Goal: Task Accomplishment & Management: Complete application form

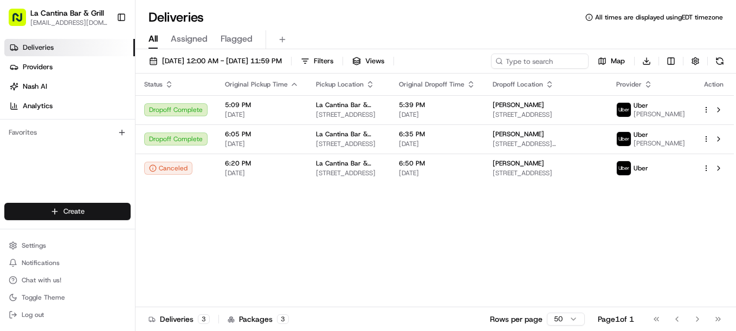
click at [110, 213] on html "La Cantina Bar & Grill [EMAIL_ADDRESS][DOMAIN_NAME] Toggle Sidebar Deliveries P…" at bounding box center [368, 165] width 736 height 331
drag, startPoint x: 178, startPoint y: 233, endPoint x: 222, endPoint y: 207, distance: 51.0
click at [178, 233] on link "Delivery" at bounding box center [195, 231] width 121 height 19
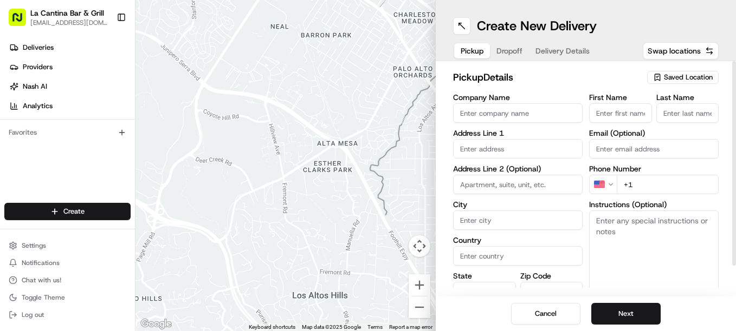
click at [471, 117] on input "Company Name" at bounding box center [517, 112] width 129 height 19
type input "La Cantina Bar & Grill"
type input "[STREET_ADDRESS]"
type input "Plainfield"
type input "[GEOGRAPHIC_DATA]"
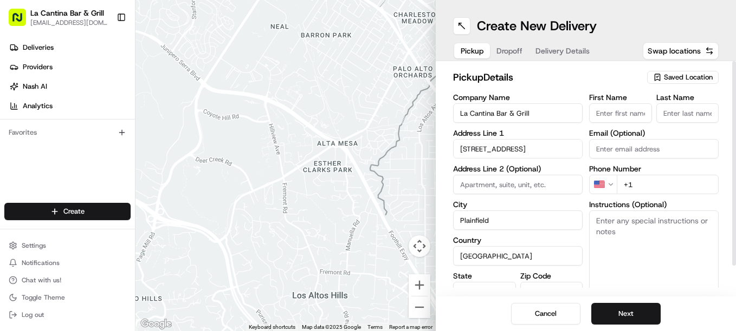
type input "CT"
type input "06374"
type input "[PERSON_NAME]"
type input "[EMAIL_ADDRESS][DOMAIN_NAME]"
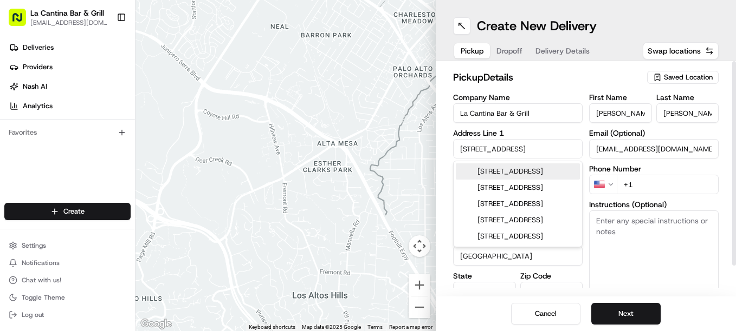
click at [647, 183] on input "+1" at bounding box center [667, 184] width 102 height 19
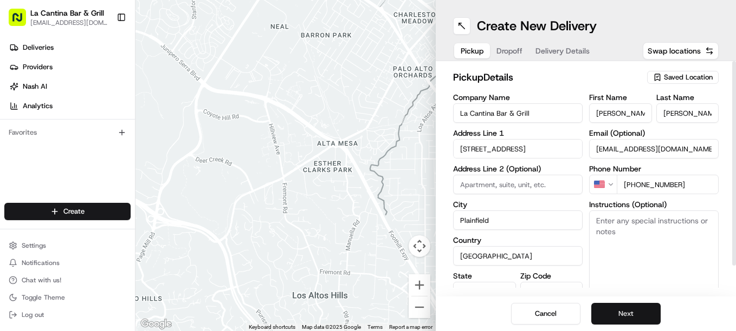
type input "[PHONE_NUMBER]"
click at [651, 317] on button "Next" at bounding box center [625, 314] width 69 height 22
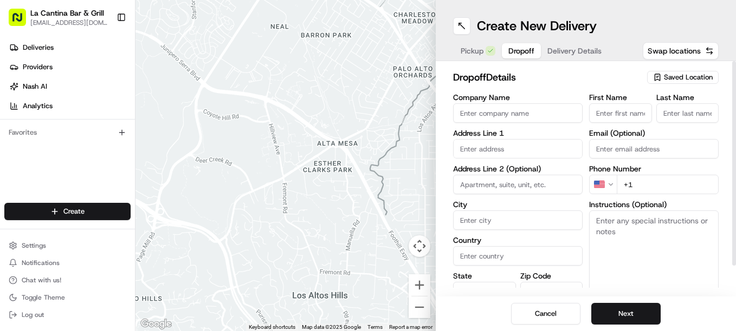
click at [526, 149] on input "text" at bounding box center [517, 148] width 129 height 19
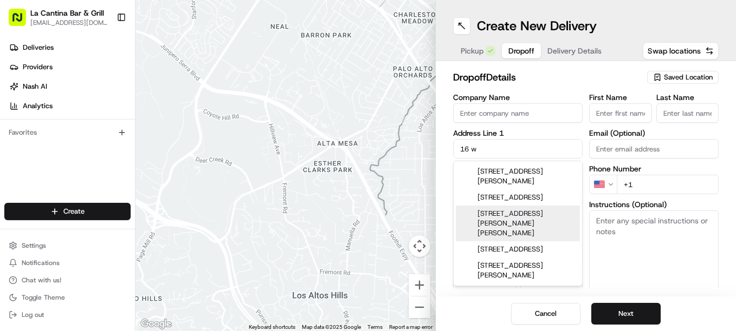
click at [545, 225] on div "[STREET_ADDRESS][PERSON_NAME][PERSON_NAME]" at bounding box center [518, 224] width 124 height 36
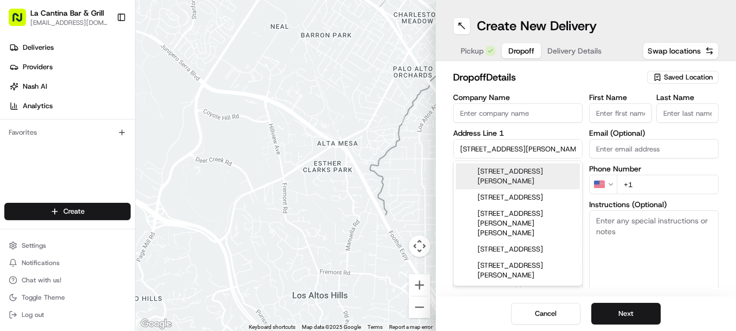
type input "[STREET_ADDRESS][PERSON_NAME][PERSON_NAME]"
type input "Plainfield"
type input "[GEOGRAPHIC_DATA]"
type input "CT"
type input "06354"
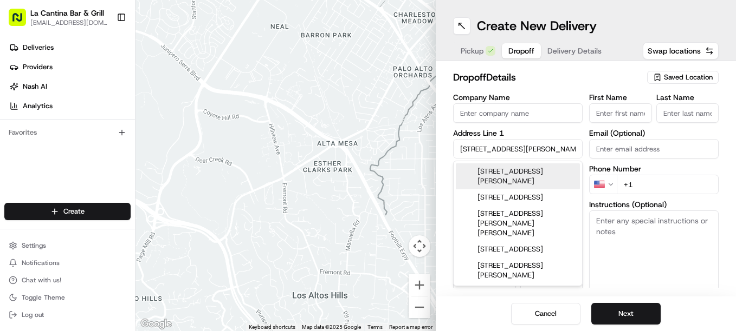
type input "[STREET_ADDRESS][PERSON_NAME][PERSON_NAME]"
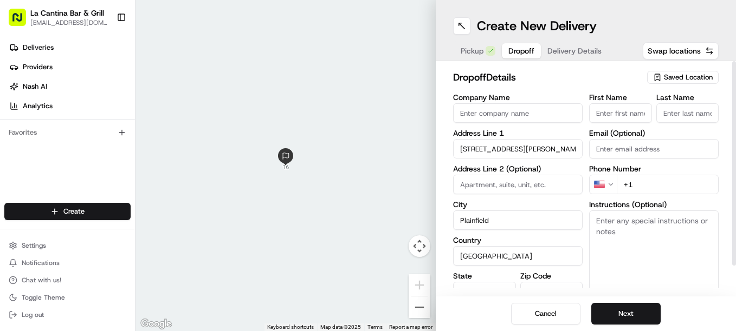
click at [617, 115] on input "First Name" at bounding box center [620, 112] width 63 height 19
type input "c"
type input "[PERSON_NAME]"
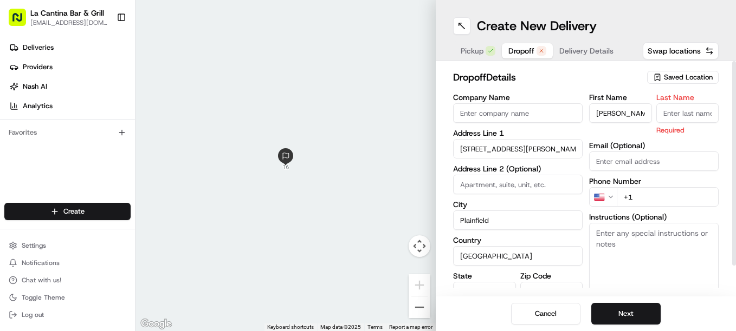
click at [677, 115] on input "Last Name" at bounding box center [687, 112] width 63 height 19
type input "[PERSON_NAME]"
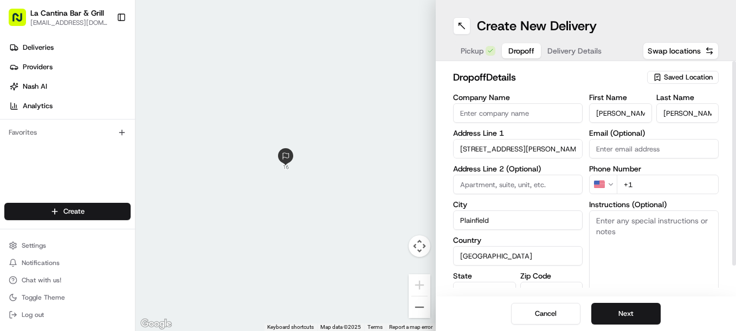
click at [645, 201] on div "First Name [PERSON_NAME] Last Name [PERSON_NAME] Email (Optional) Phone Number …" at bounding box center [653, 207] width 129 height 227
type input "[PHONE_NUMBER]"
click at [606, 310] on button "Next" at bounding box center [625, 314] width 69 height 22
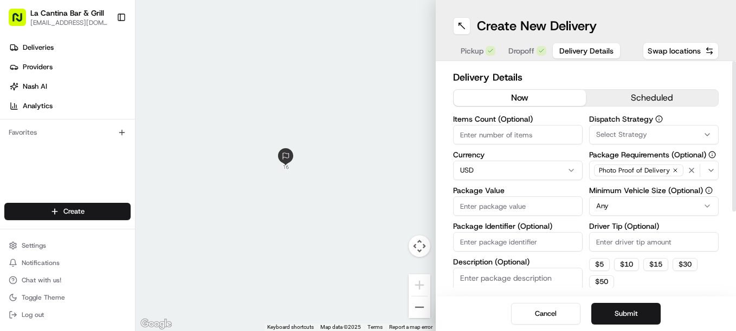
click at [502, 214] on input "Package Value" at bounding box center [517, 206] width 129 height 19
type input "44.14"
click at [644, 307] on button "Submit" at bounding box center [625, 314] width 69 height 22
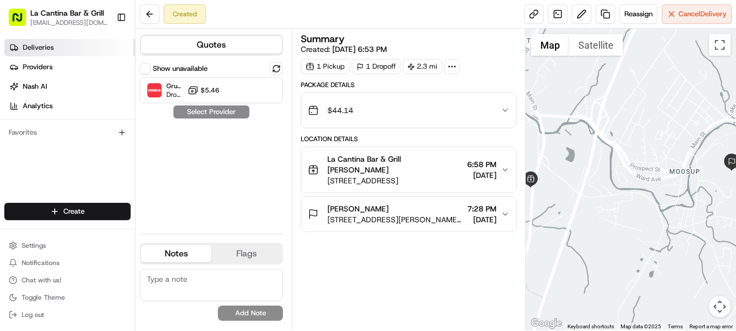
click at [60, 48] on link "Deliveries" at bounding box center [69, 47] width 131 height 17
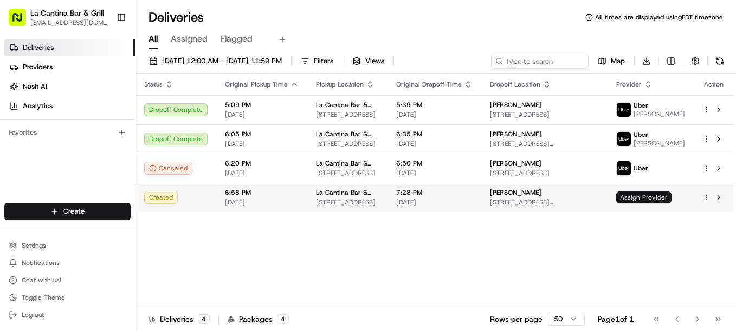
click at [669, 198] on span "Assign Provider" at bounding box center [643, 198] width 55 height 12
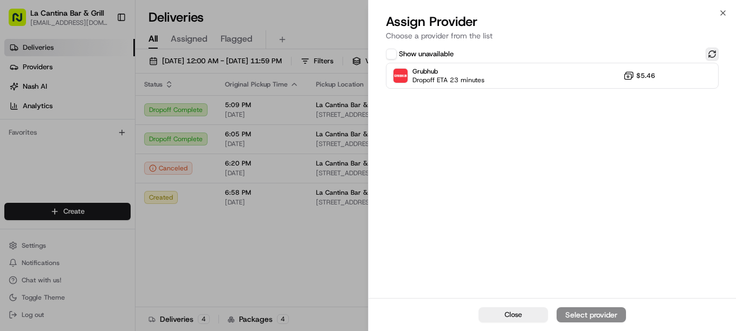
click at [708, 53] on button at bounding box center [711, 54] width 13 height 13
click at [708, 55] on button at bounding box center [711, 54] width 13 height 13
click at [708, 56] on button at bounding box center [711, 54] width 13 height 13
click at [708, 57] on button at bounding box center [711, 54] width 13 height 13
click at [717, 54] on button at bounding box center [711, 54] width 13 height 13
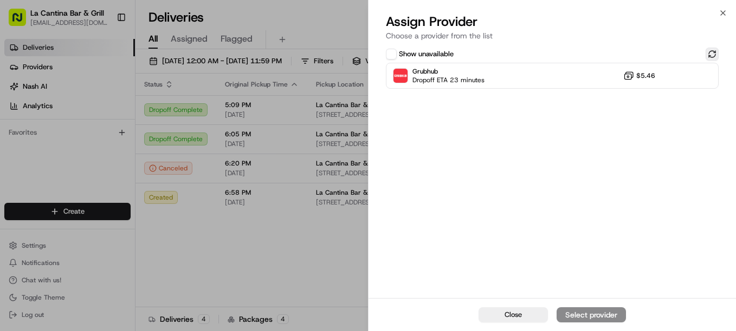
click at [717, 54] on button at bounding box center [711, 54] width 13 height 13
click at [726, 11] on icon "button" at bounding box center [722, 13] width 9 height 9
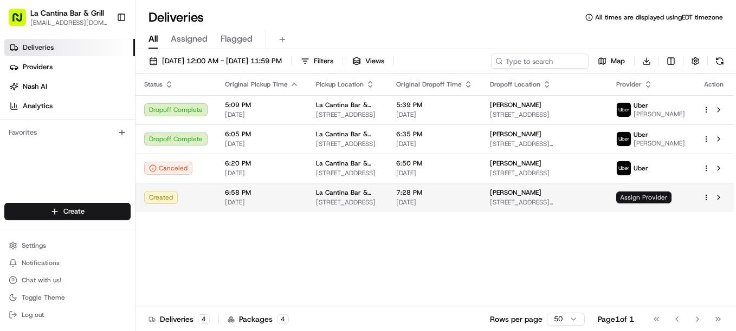
click at [658, 195] on span "Assign Provider" at bounding box center [643, 198] width 55 height 12
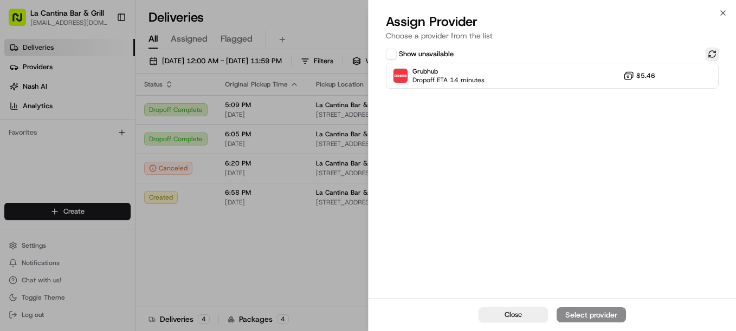
click at [712, 54] on button at bounding box center [711, 54] width 13 height 13
click at [710, 54] on button at bounding box center [711, 54] width 13 height 13
click at [712, 51] on button at bounding box center [711, 54] width 13 height 13
click at [721, 17] on icon "button" at bounding box center [722, 13] width 9 height 9
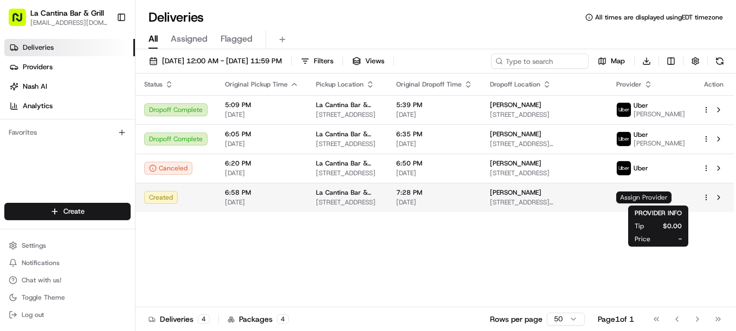
click at [651, 203] on body "La Cantina Bar & Grill [EMAIL_ADDRESS][DOMAIN_NAME] Toggle Sidebar Deliveries P…" at bounding box center [368, 165] width 736 height 331
click at [652, 196] on span "Assign Provider" at bounding box center [643, 198] width 55 height 12
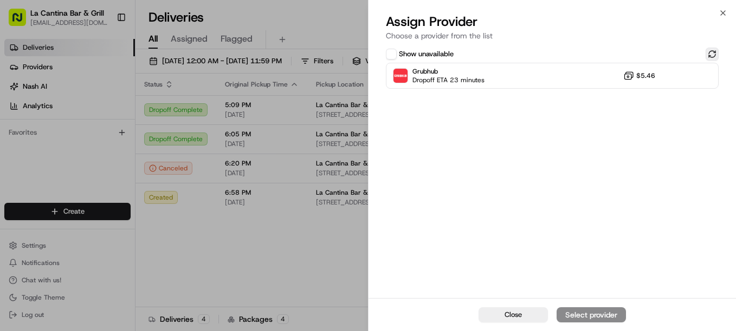
click at [716, 57] on button at bounding box center [711, 54] width 13 height 13
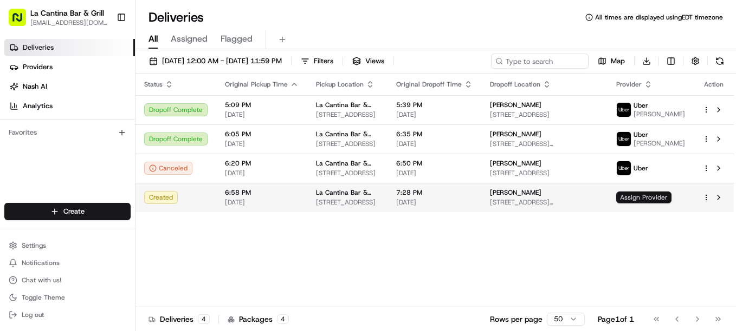
click at [669, 203] on body "La Cantina Bar & Grill [EMAIL_ADDRESS][DOMAIN_NAME] Toggle Sidebar Deliveries P…" at bounding box center [368, 165] width 736 height 331
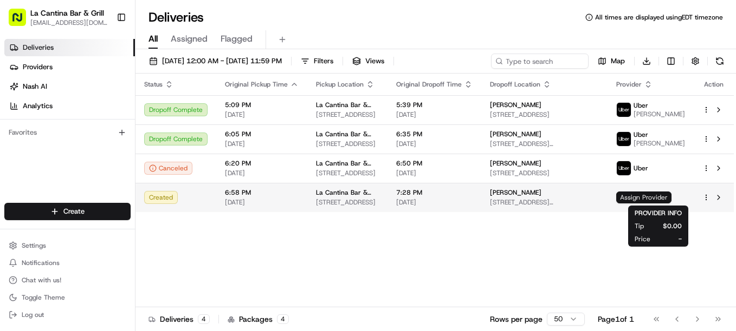
click at [671, 196] on span "Assign Provider" at bounding box center [643, 198] width 55 height 12
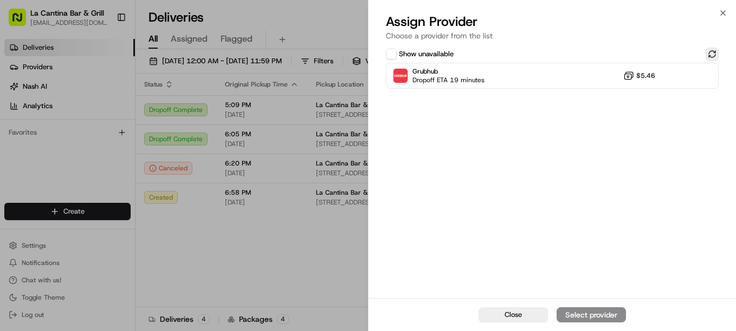
click at [708, 54] on button at bounding box center [711, 54] width 13 height 13
click at [709, 54] on button at bounding box center [711, 54] width 13 height 13
click at [707, 56] on button at bounding box center [711, 54] width 13 height 13
click at [720, 14] on icon "button" at bounding box center [722, 13] width 9 height 9
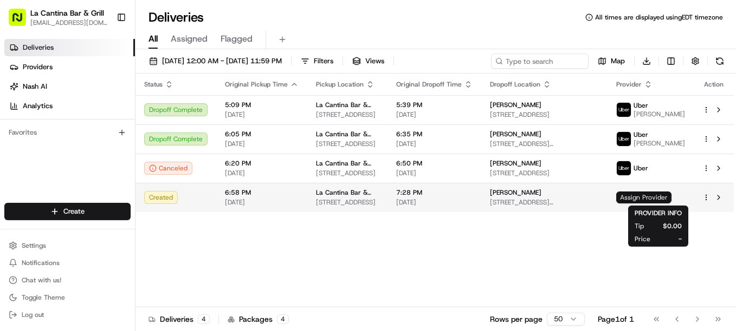
click at [655, 197] on span "Assign Provider" at bounding box center [643, 198] width 55 height 12
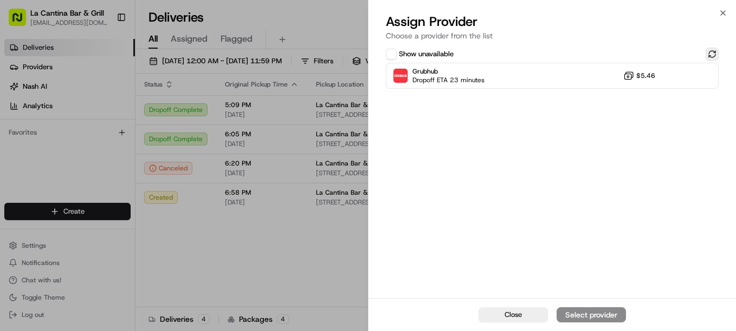
click at [714, 52] on button at bounding box center [711, 54] width 13 height 13
click at [723, 11] on icon "button" at bounding box center [722, 13] width 9 height 9
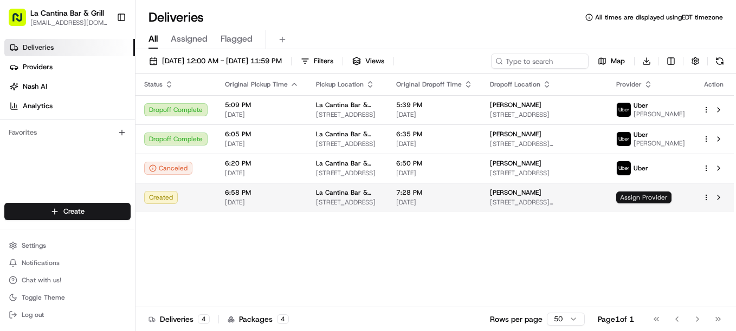
click at [640, 198] on span "Assign Provider" at bounding box center [643, 198] width 55 height 12
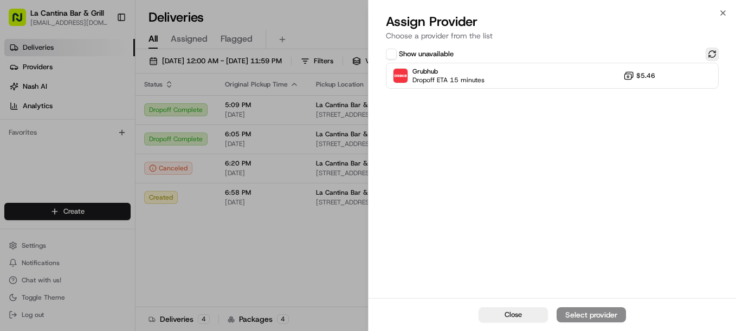
click at [711, 55] on button at bounding box center [711, 54] width 13 height 13
click at [714, 57] on button at bounding box center [711, 54] width 13 height 13
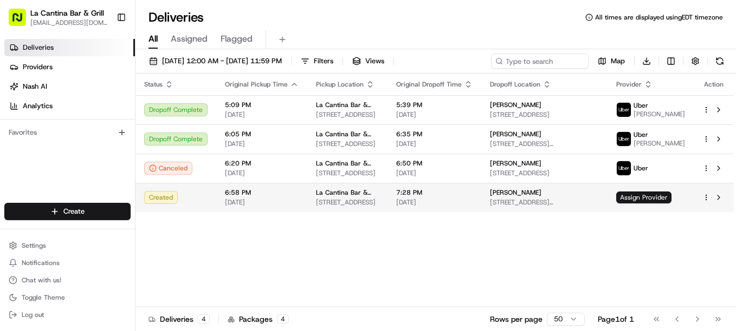
click at [705, 201] on html "La Cantina Bar & Grill lacantinabargrill@gmail.com Toggle Sidebar Deliveries Pr…" at bounding box center [368, 165] width 736 height 331
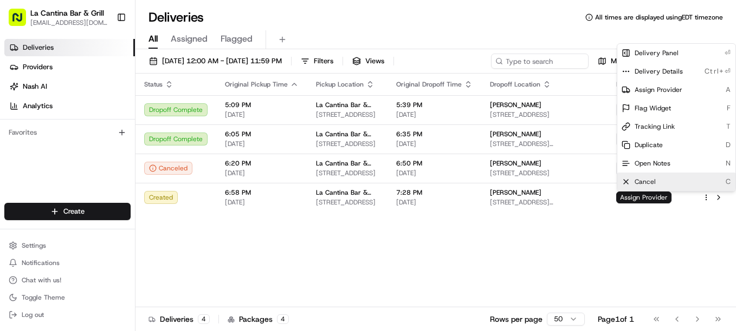
click at [705, 176] on div "Cancel C" at bounding box center [676, 182] width 118 height 18
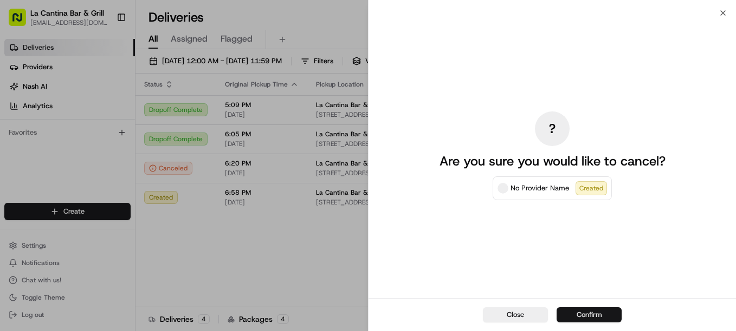
click at [577, 315] on button "Confirm" at bounding box center [588, 315] width 65 height 15
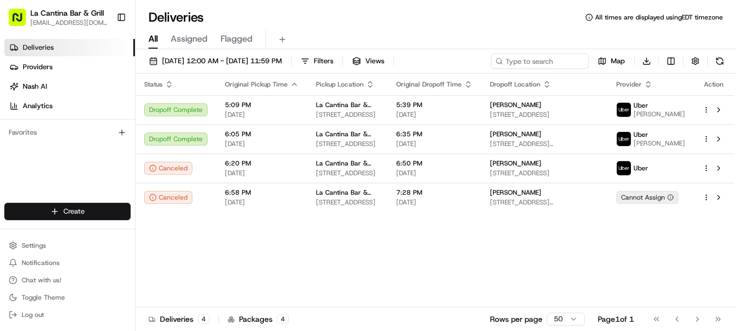
click at [80, 211] on html "La Cantina Bar & Grill lacantinabargrill@gmail.com Toggle Sidebar Deliveries Pr…" at bounding box center [368, 165] width 736 height 331
click at [153, 230] on link "Delivery" at bounding box center [195, 231] width 121 height 19
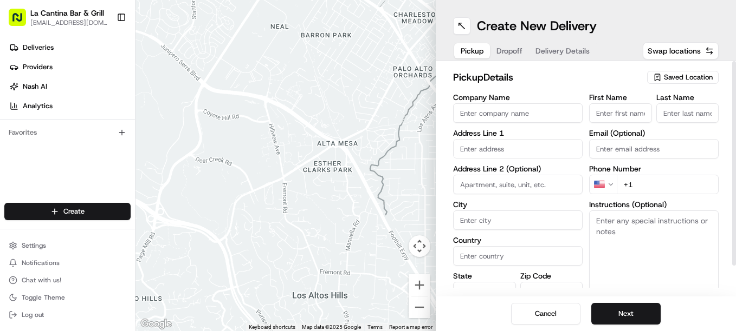
click at [532, 116] on input "Company Name" at bounding box center [517, 112] width 129 height 19
type input "La Cantina Bar & Grill"
type input "[STREET_ADDRESS]"
type input "Plainfield"
type input "[GEOGRAPHIC_DATA]"
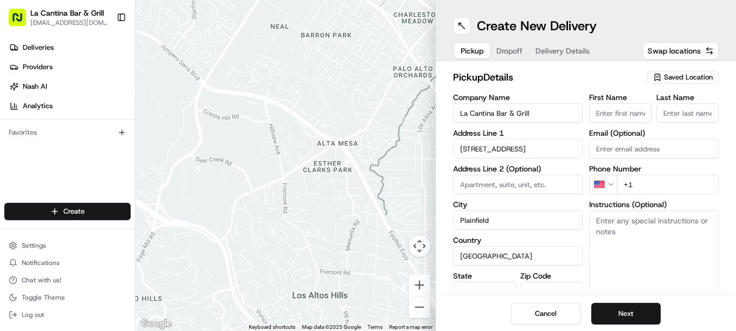
type input "CT"
type input "06374"
type input "[PERSON_NAME]"
type input "[EMAIL_ADDRESS][DOMAIN_NAME]"
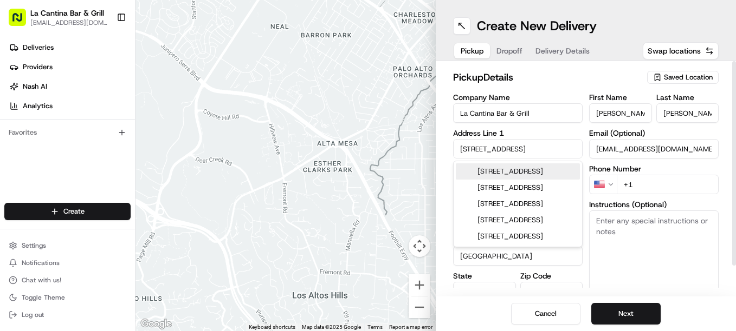
click at [630, 179] on input "+1" at bounding box center [667, 184] width 102 height 19
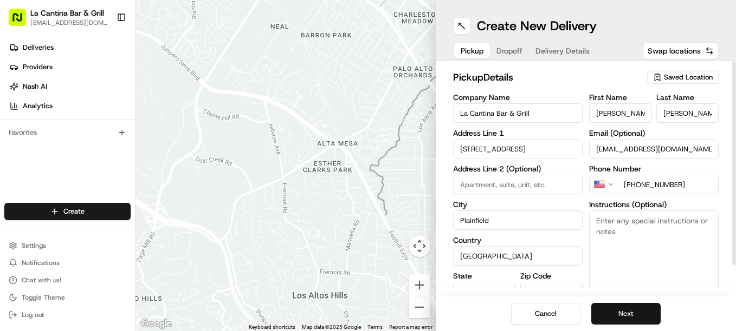
type input "[PHONE_NUMBER]"
click at [635, 318] on button "Next" at bounding box center [625, 314] width 69 height 22
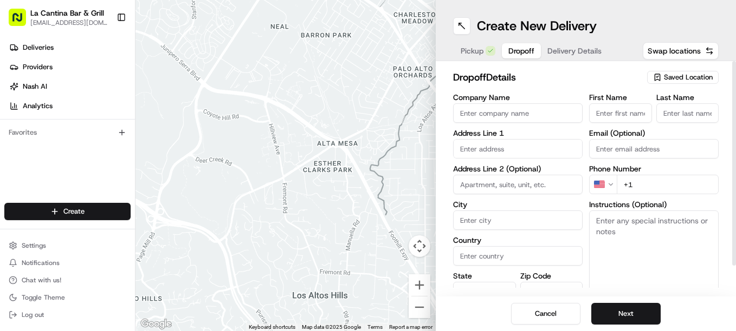
click at [524, 147] on input "text" at bounding box center [517, 148] width 129 height 19
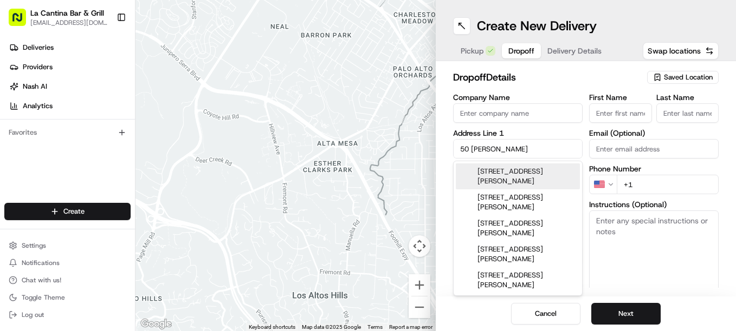
click at [552, 173] on div "50 Suzanne Ln, Brooklyn, CT" at bounding box center [518, 177] width 124 height 26
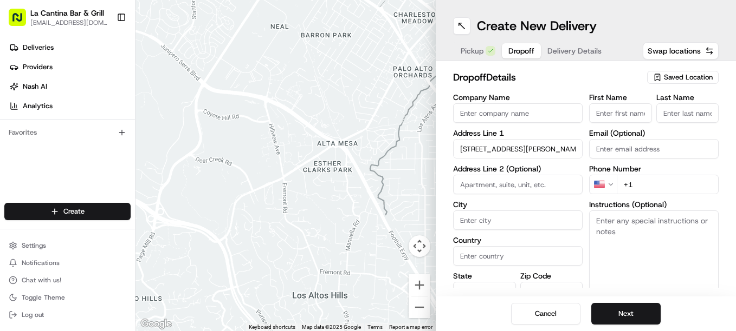
type input "50 Suzanne Ln, Brooklyn, CT 06234, USA"
type input "Brooklyn"
type input "[GEOGRAPHIC_DATA]"
type input "CT"
type input "06234"
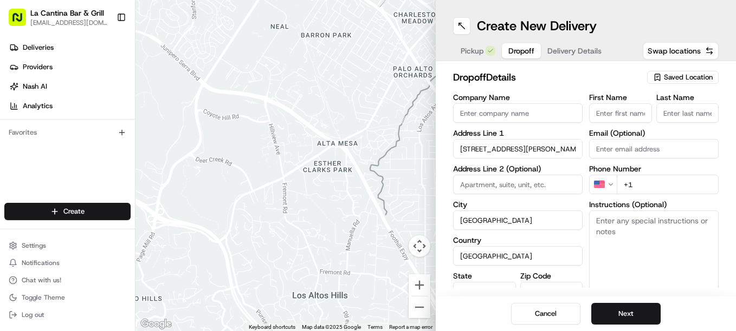
type input "50 Suzanne Lane"
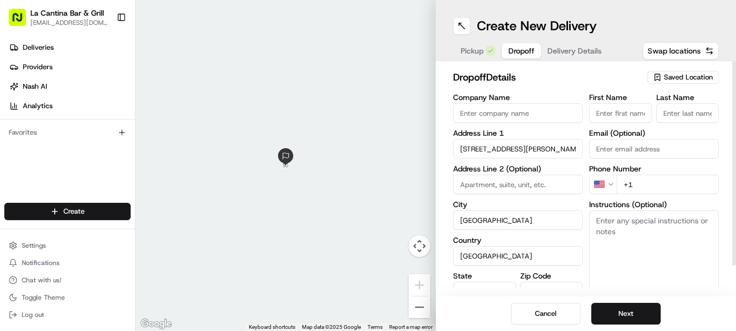
click at [595, 111] on input "First Name" at bounding box center [620, 112] width 63 height 19
type input "Zachary"
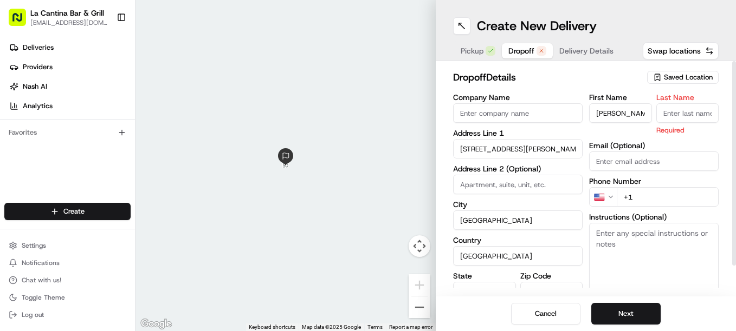
click at [671, 108] on input "Last Name" at bounding box center [687, 112] width 63 height 19
type input "G"
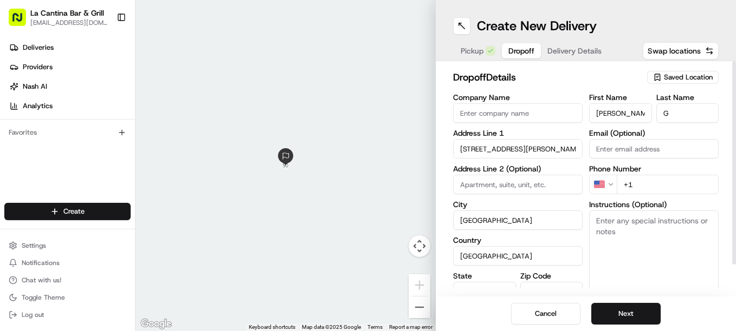
click at [669, 193] on input "+1" at bounding box center [667, 184] width 102 height 19
type input "+1 860 634 1997"
click at [614, 303] on button "Next" at bounding box center [625, 314] width 69 height 22
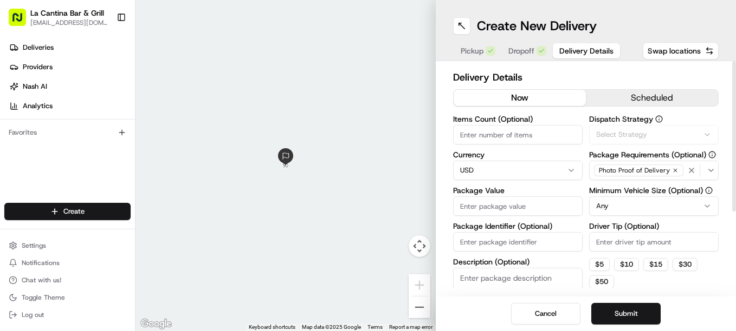
click at [470, 200] on input "Package Value" at bounding box center [517, 206] width 129 height 19
type input "44.72"
click at [640, 242] on input "Driver Tip (Optional)" at bounding box center [653, 241] width 129 height 19
type input "2"
click at [616, 304] on button "Submit" at bounding box center [625, 314] width 69 height 22
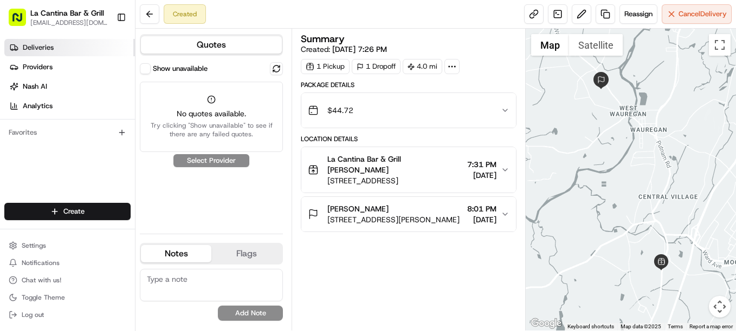
click at [85, 47] on link "Deliveries" at bounding box center [69, 47] width 131 height 17
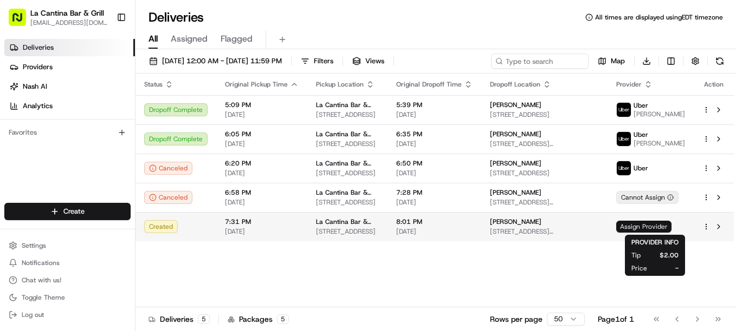
click at [671, 227] on span "Assign Provider" at bounding box center [643, 227] width 55 height 12
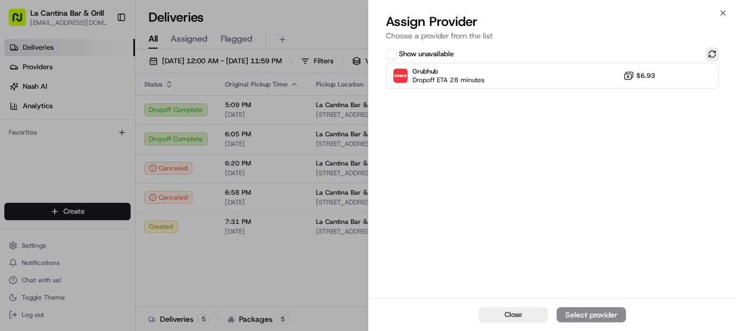
click at [710, 58] on button at bounding box center [711, 54] width 13 height 13
click at [722, 16] on icon "button" at bounding box center [722, 13] width 9 height 9
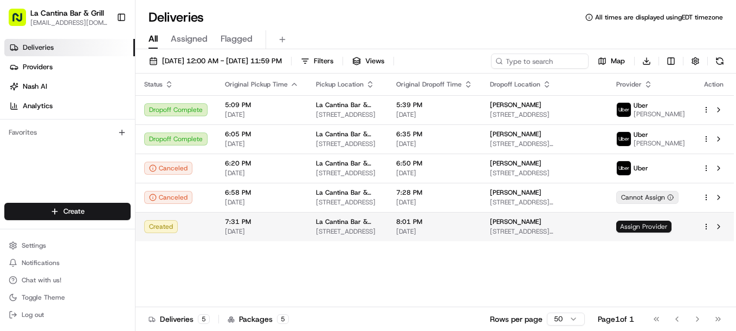
click at [655, 223] on span "Assign Provider" at bounding box center [643, 227] width 55 height 12
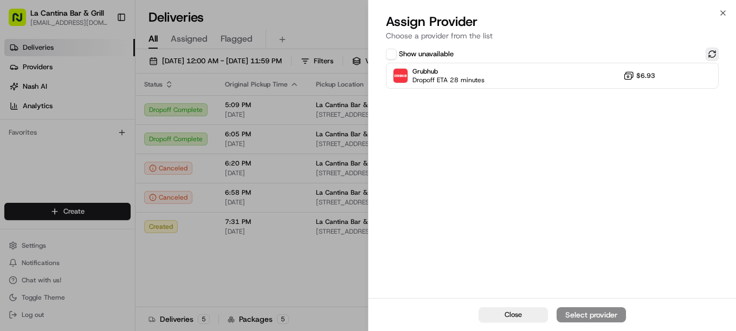
click at [706, 57] on button at bounding box center [711, 54] width 13 height 13
click at [711, 57] on button at bounding box center [711, 54] width 13 height 13
click at [721, 14] on icon "button" at bounding box center [722, 13] width 9 height 9
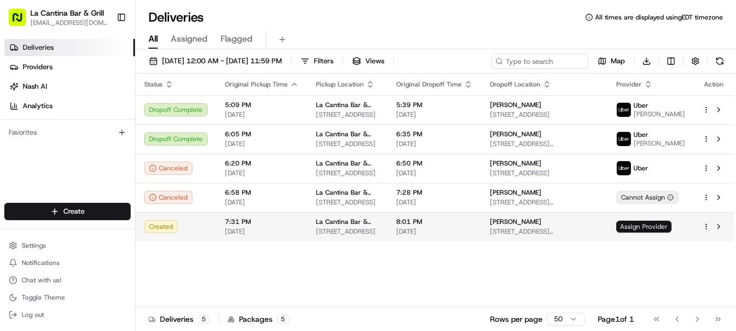
click at [649, 230] on span "Assign Provider" at bounding box center [643, 227] width 55 height 12
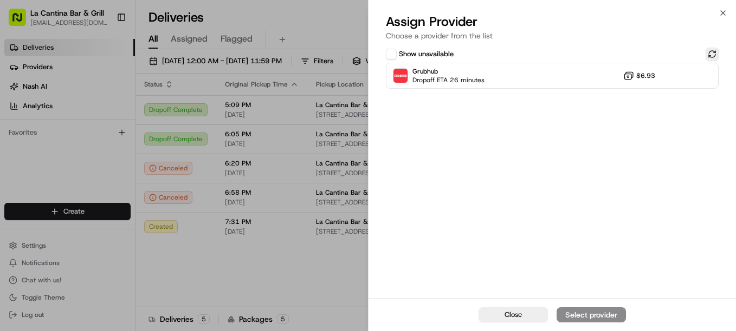
click at [712, 53] on button at bounding box center [711, 54] width 13 height 13
click at [723, 5] on div "Close Assign Provider Choose a provider from the list Show unavailable Grubhub …" at bounding box center [552, 165] width 368 height 331
click at [721, 12] on icon "button" at bounding box center [722, 13] width 9 height 9
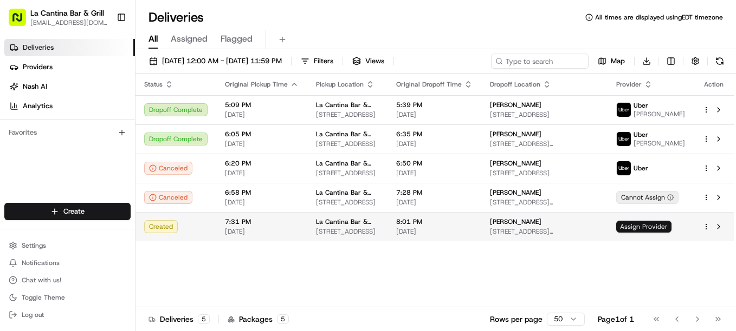
click at [640, 228] on span "Assign Provider" at bounding box center [643, 227] width 55 height 12
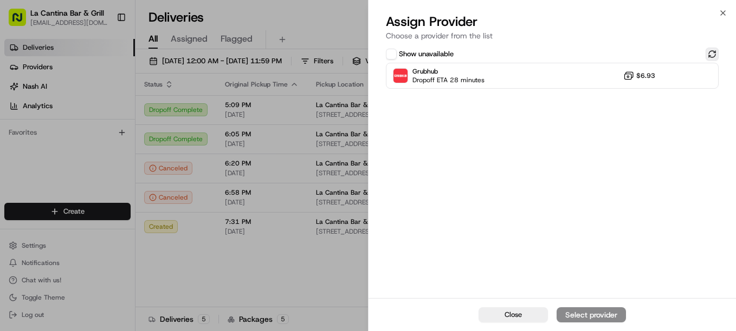
click at [707, 54] on button at bounding box center [711, 54] width 13 height 13
click at [720, 11] on icon "button" at bounding box center [722, 13] width 9 height 9
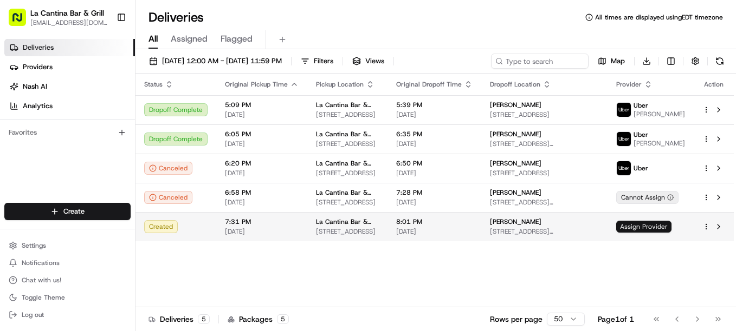
click at [643, 226] on span "Assign Provider" at bounding box center [643, 227] width 55 height 12
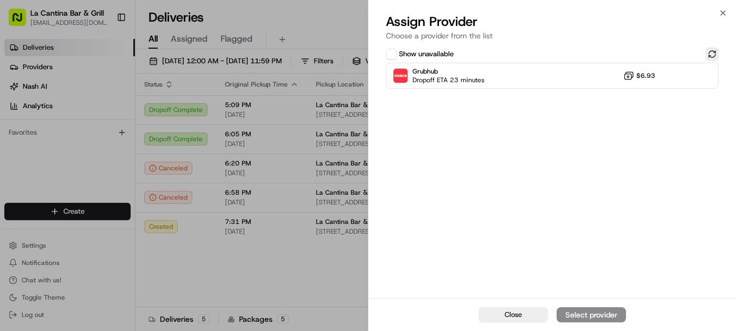
click at [709, 54] on button at bounding box center [711, 54] width 13 height 13
click at [709, 55] on button at bounding box center [711, 54] width 13 height 13
click at [710, 54] on button at bounding box center [711, 54] width 13 height 13
click at [717, 57] on button at bounding box center [711, 54] width 13 height 13
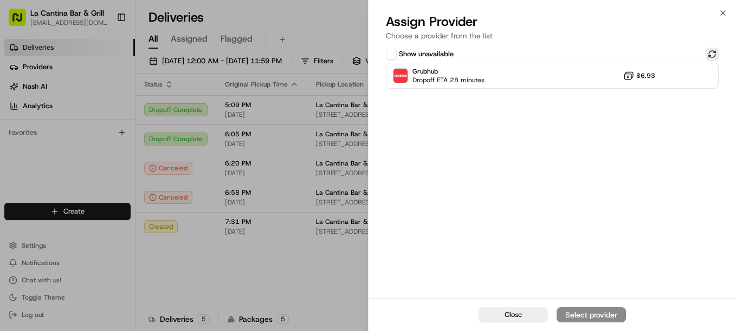
click at [716, 55] on button at bounding box center [711, 54] width 13 height 13
click at [723, 12] on icon "button" at bounding box center [722, 13] width 9 height 9
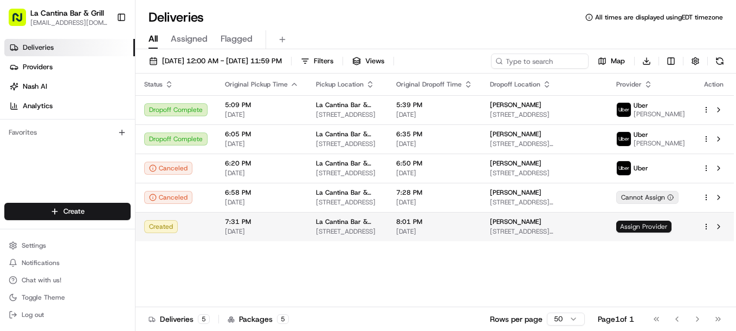
click at [671, 230] on span "Assign Provider" at bounding box center [643, 227] width 55 height 12
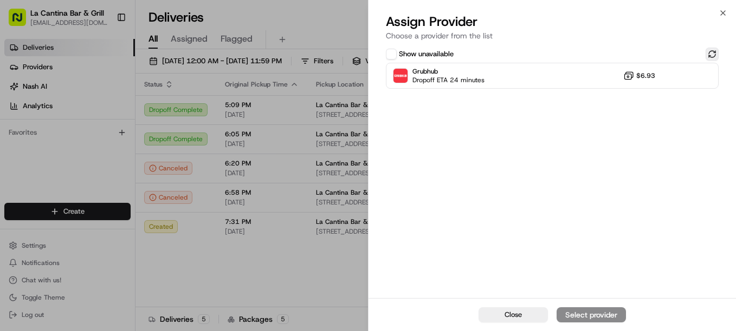
click at [712, 51] on button at bounding box center [711, 54] width 13 height 13
click at [712, 52] on button at bounding box center [711, 54] width 13 height 13
click at [718, 11] on icon "button" at bounding box center [722, 13] width 9 height 9
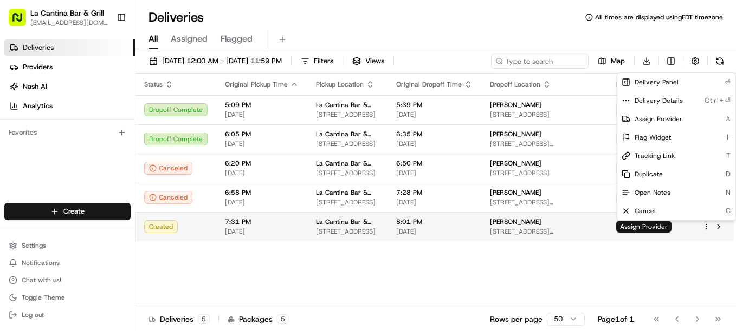
click at [706, 226] on html "La Cantina Bar & Grill lacantinabargrill@gmail.com Toggle Sidebar Deliveries Pr…" at bounding box center [368, 165] width 736 height 331
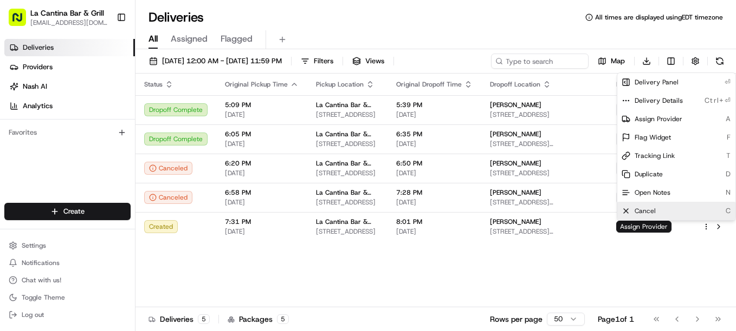
click at [697, 207] on div "Cancel C" at bounding box center [676, 211] width 118 height 18
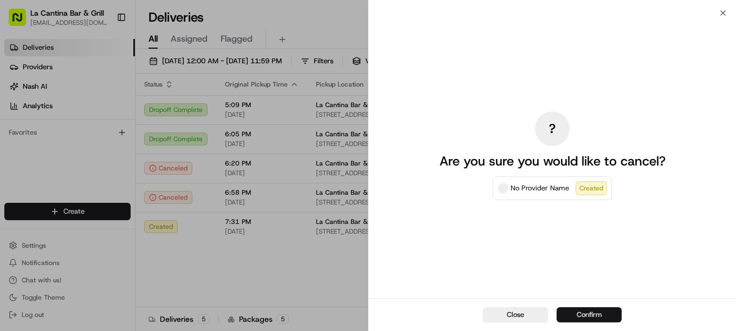
click at [606, 313] on button "Confirm" at bounding box center [588, 315] width 65 height 15
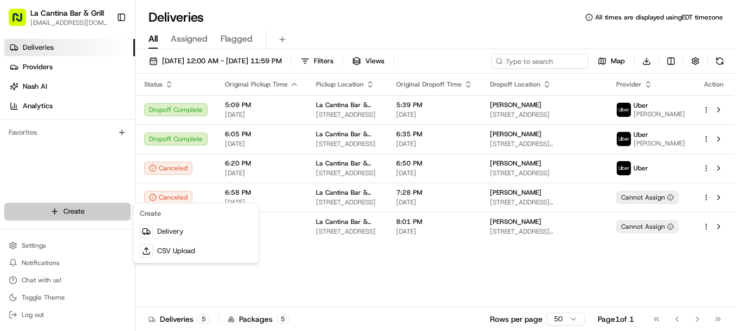
click at [107, 210] on html "La Cantina Bar & Grill lacantinabargrill@gmail.com Toggle Sidebar Deliveries Pr…" at bounding box center [368, 165] width 736 height 331
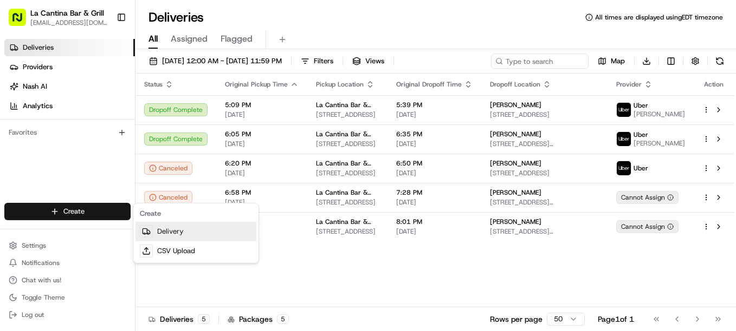
click at [158, 227] on link "Delivery" at bounding box center [195, 231] width 121 height 19
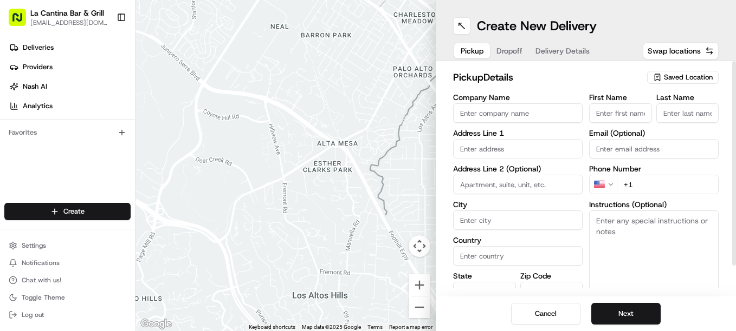
click at [522, 105] on input "Company Name" at bounding box center [517, 112] width 129 height 19
type input "La Cantina Bar & Grill"
type input "[STREET_ADDRESS]"
type input "Plainfield"
type input "[GEOGRAPHIC_DATA]"
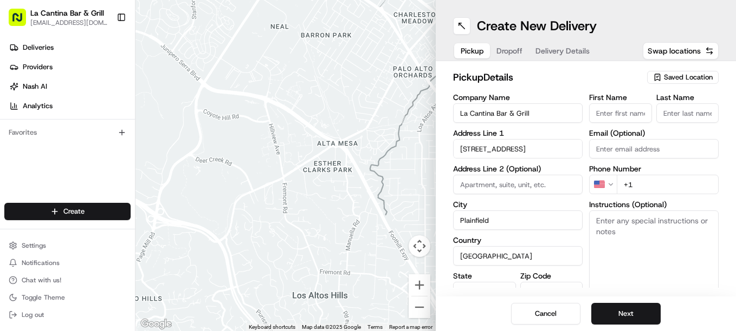
type input "CT"
type input "06374"
type input "[PERSON_NAME]"
type input "[EMAIL_ADDRESS][DOMAIN_NAME]"
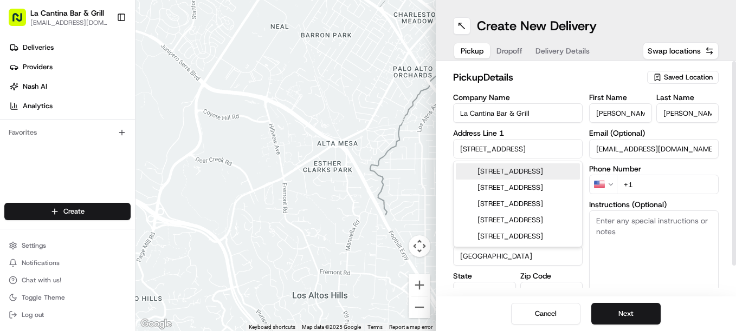
click at [648, 179] on input "+1" at bounding box center [667, 184] width 102 height 19
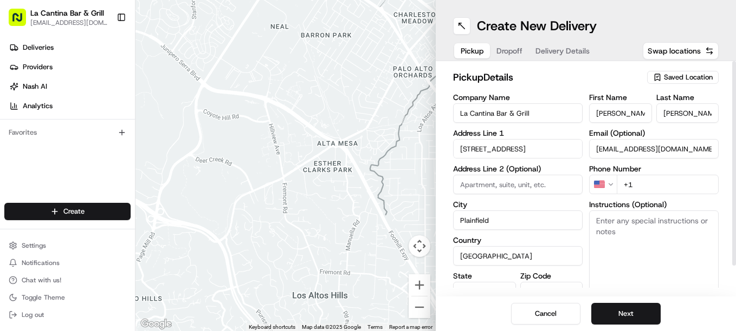
click at [635, 180] on input "+1" at bounding box center [667, 184] width 102 height 19
type input "[PHONE_NUMBER]"
click at [642, 311] on button "Next" at bounding box center [625, 314] width 69 height 22
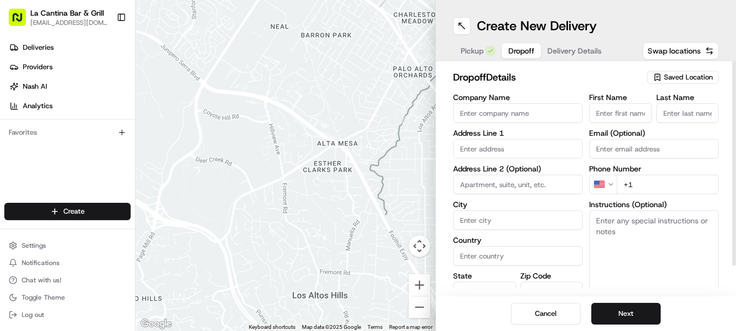
click at [523, 155] on input "text" at bounding box center [517, 148] width 129 height 19
click at [598, 109] on input "First Name" at bounding box center [620, 112] width 63 height 19
type input "Catherine"
type input "51 Majo"
type input "[GEOGRAPHIC_DATA]"
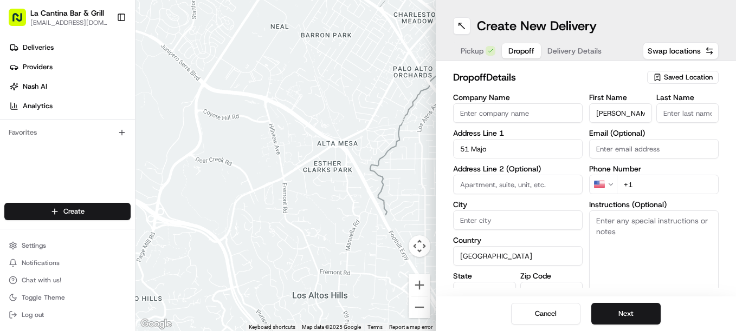
type input "T"
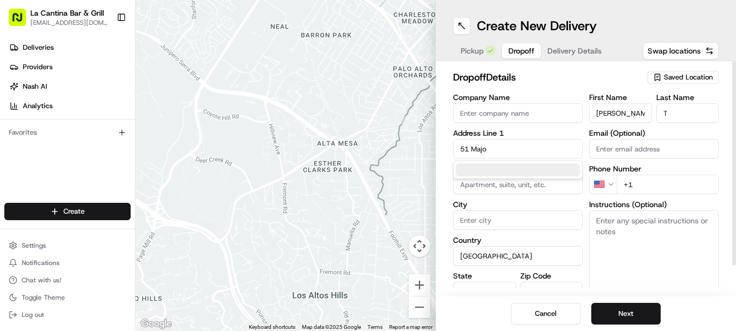
click at [536, 160] on div "Company Name Address Line 1 51 Majo Address Line 2 (Optional) City Country Unit…" at bounding box center [517, 207] width 129 height 227
click at [535, 155] on input "51 Majo" at bounding box center [517, 148] width 129 height 19
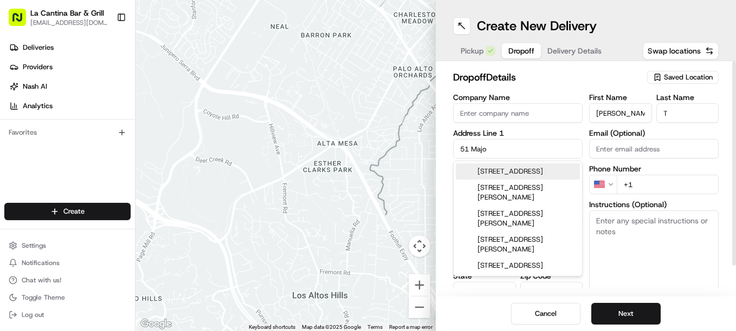
click at [527, 170] on div "51 Major Drive, Plainfield, CT" at bounding box center [518, 172] width 124 height 16
type input "51 Major Dr, Plainfield, CT 06374, USA"
type input "Plainfield"
type input "CT"
type input "06374"
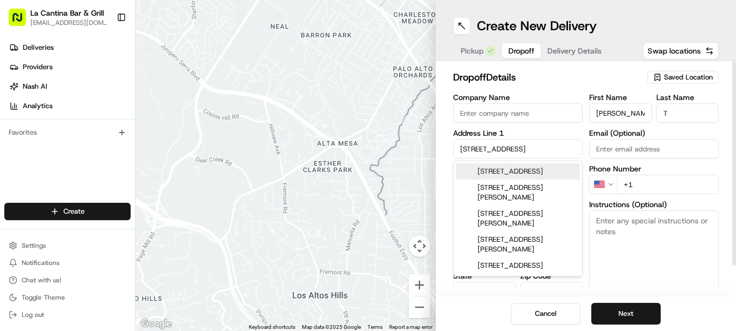
type input "51 Major Drive"
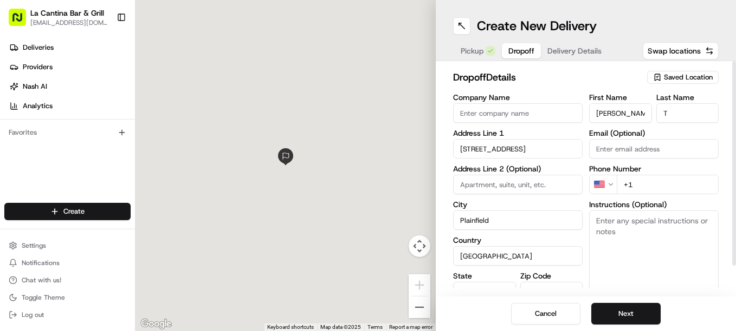
click at [680, 115] on input "T" at bounding box center [687, 112] width 63 height 19
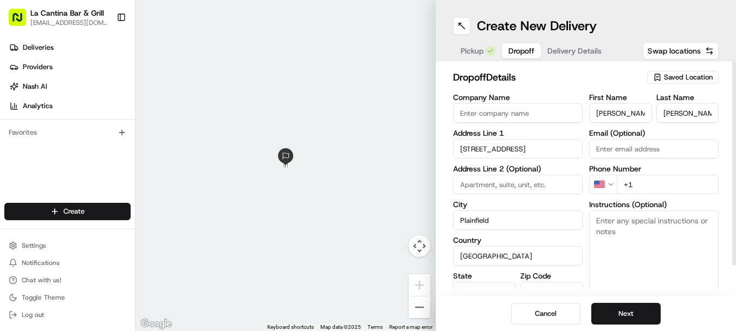
type input "Townsend"
click at [654, 185] on input "+1" at bounding box center [667, 184] width 102 height 19
type input "+1 978 902 5798"
click at [628, 305] on button "Next" at bounding box center [625, 314] width 69 height 22
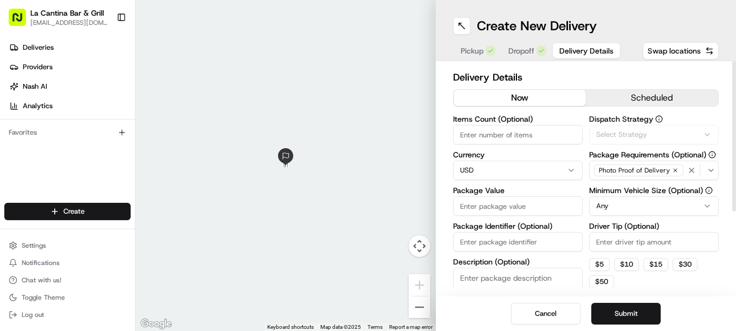
click at [540, 204] on input "Package Value" at bounding box center [517, 206] width 129 height 19
type input "51.27"
click at [602, 246] on input "Driver Tip (Optional)" at bounding box center [653, 241] width 129 height 19
type input "6.75"
click at [625, 308] on button "Submit" at bounding box center [625, 314] width 69 height 22
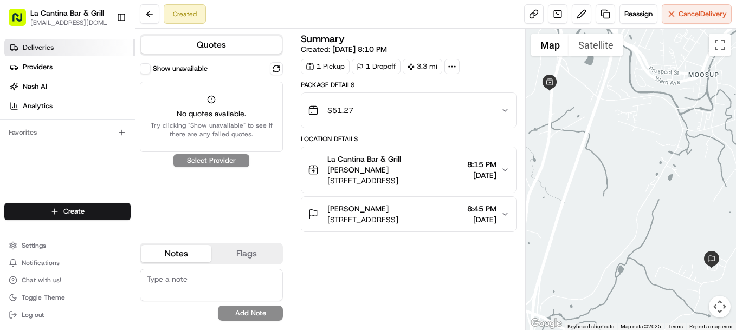
click at [108, 46] on link "Deliveries" at bounding box center [69, 47] width 131 height 17
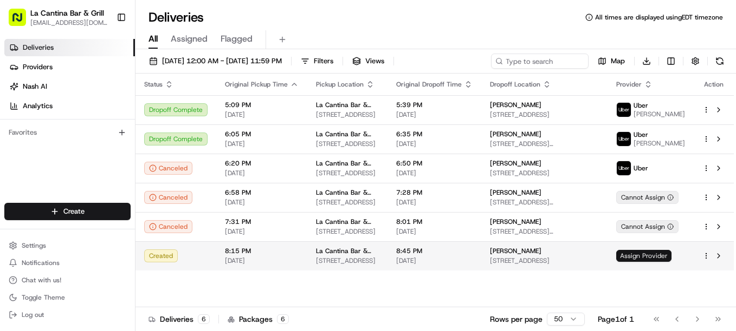
click at [661, 255] on span "Assign Provider" at bounding box center [643, 256] width 55 height 12
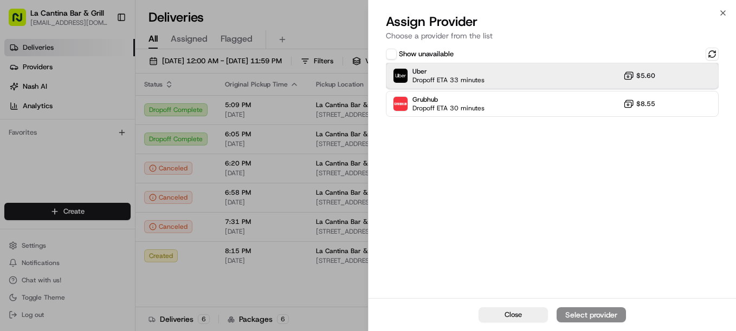
click at [605, 84] on div "Uber Dropoff ETA 33 minutes $5.60" at bounding box center [552, 76] width 333 height 26
click at [614, 313] on div "Assign Provider" at bounding box center [590, 315] width 53 height 11
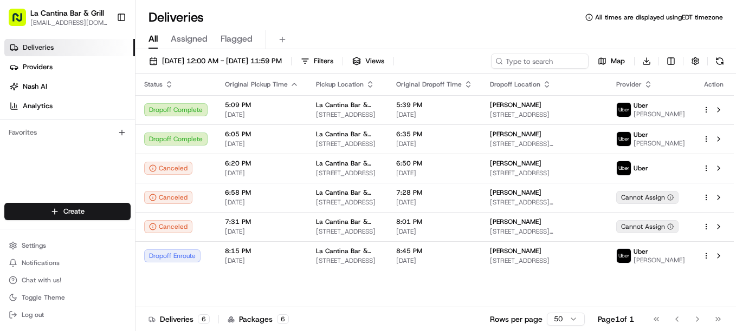
click at [66, 48] on link "Deliveries" at bounding box center [69, 47] width 131 height 17
click at [83, 217] on html "La Cantina Bar & Grill lacantinabargrill@gmail.com Toggle Sidebar Deliveries Pr…" at bounding box center [368, 165] width 736 height 331
click at [70, 212] on html "La Cantina Bar & Grill lacantinabargrill@gmail.com Toggle Sidebar Deliveries Pr…" at bounding box center [368, 165] width 736 height 331
click at [55, 212] on html "La Cantina Bar & Grill lacantinabargrill@gmail.com Toggle Sidebar Deliveries Pr…" at bounding box center [368, 165] width 736 height 331
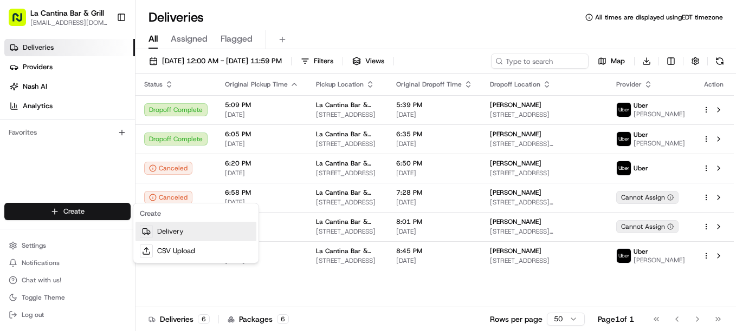
click at [168, 226] on link "Delivery" at bounding box center [195, 231] width 121 height 19
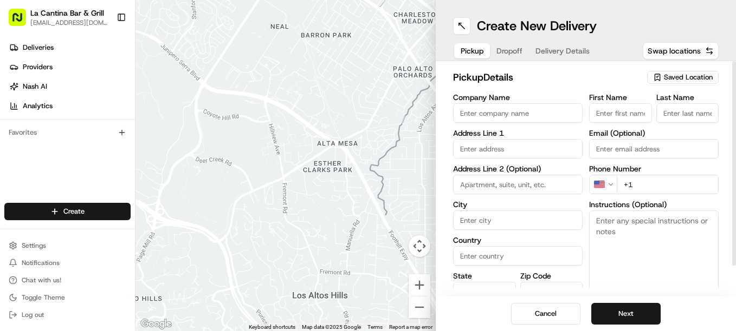
click at [498, 112] on input "Company Name" at bounding box center [517, 112] width 129 height 19
type input "La Cantina Bar & Grill"
type input "[STREET_ADDRESS]"
type input "Plainfield"
type input "[GEOGRAPHIC_DATA]"
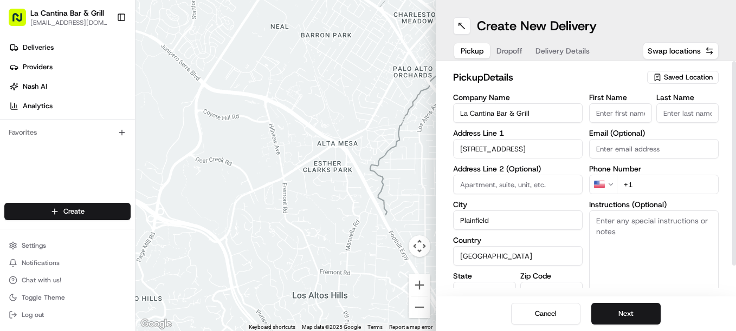
type input "CT"
type input "06374"
type input "[PERSON_NAME]"
type input "[EMAIL_ADDRESS][DOMAIN_NAME]"
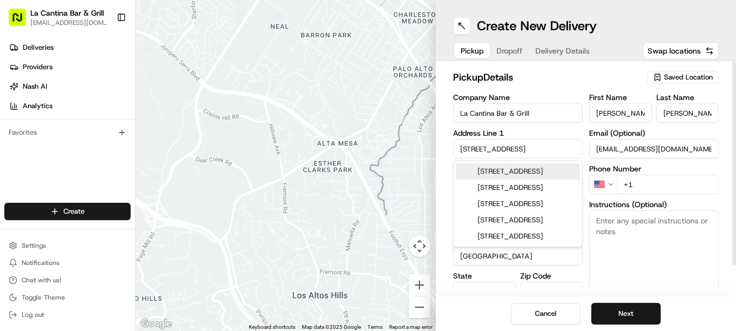
click at [535, 180] on div "[STREET_ADDRESS]" at bounding box center [518, 172] width 124 height 16
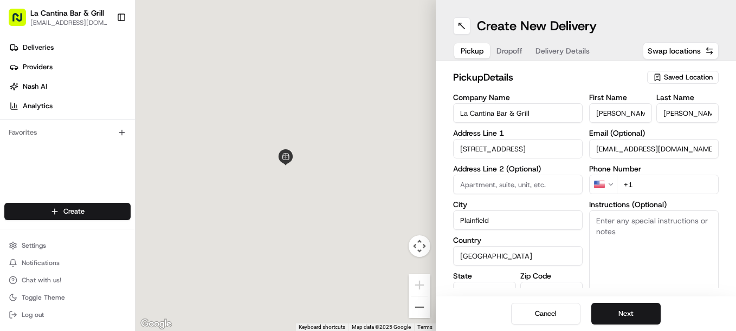
type input "[STREET_ADDRESS]"
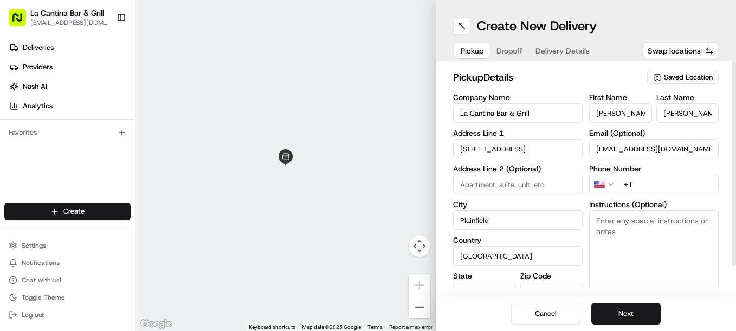
click at [646, 184] on input "+1" at bounding box center [667, 184] width 102 height 19
click at [642, 315] on button "Next" at bounding box center [625, 314] width 69 height 22
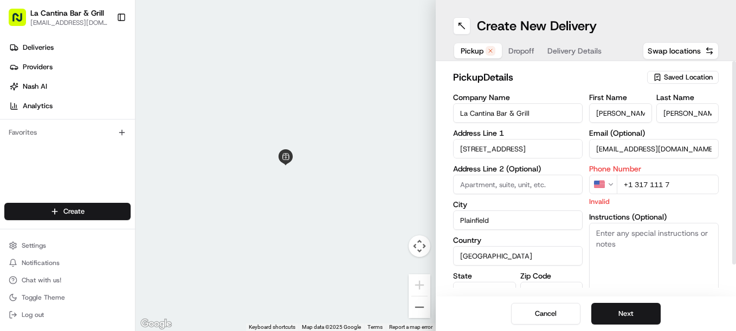
click at [633, 184] on input "+1 317 111 7" at bounding box center [667, 184] width 102 height 19
type input "[PHONE_NUMBER]"
click at [635, 316] on button "Next" at bounding box center [625, 314] width 69 height 22
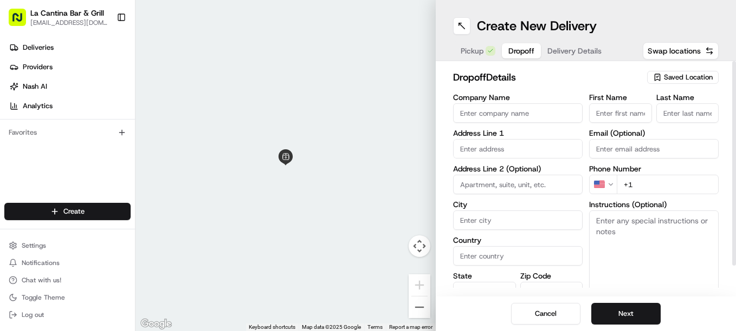
click at [624, 115] on input "First Name" at bounding box center [620, 112] width 63 height 19
type input "R"
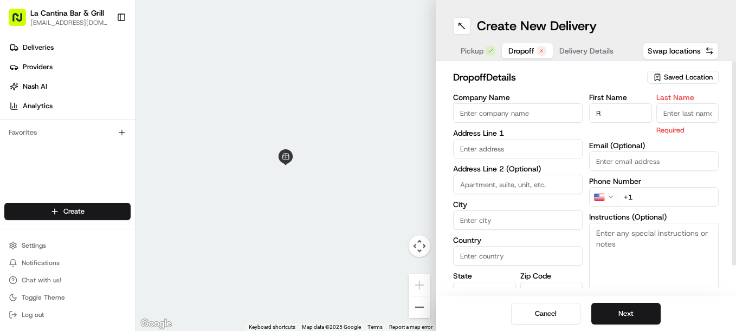
click at [695, 112] on input "Last Name" at bounding box center [687, 112] width 63 height 19
type input "Lackey"
click at [487, 152] on input "text" at bounding box center [517, 148] width 129 height 19
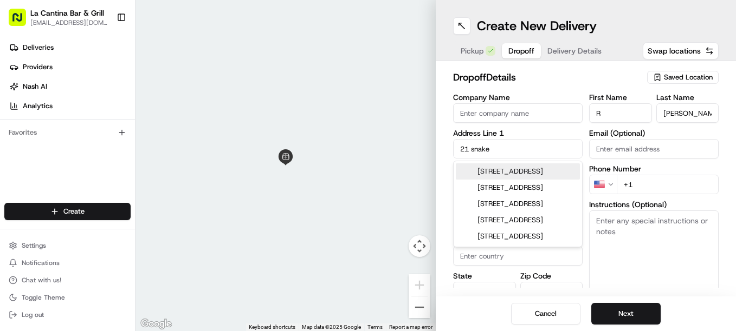
click at [522, 180] on div "21 Snake Meadow Hill Road, Moosup, CT" at bounding box center [518, 172] width 124 height 16
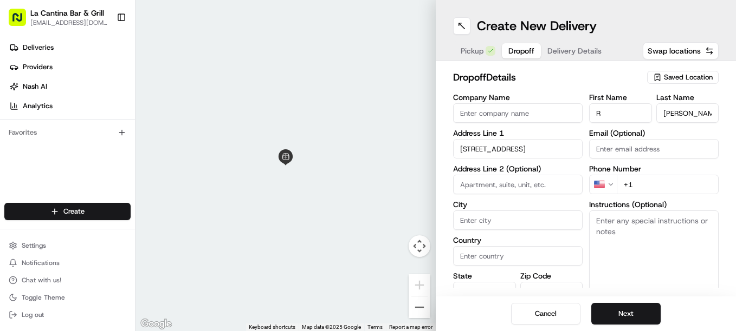
type input "21 Snake Meadow Hill Rd, Moosup, CT 06354, USA"
type input "Plainfield"
type input "[GEOGRAPHIC_DATA]"
type input "CT"
type input "06354"
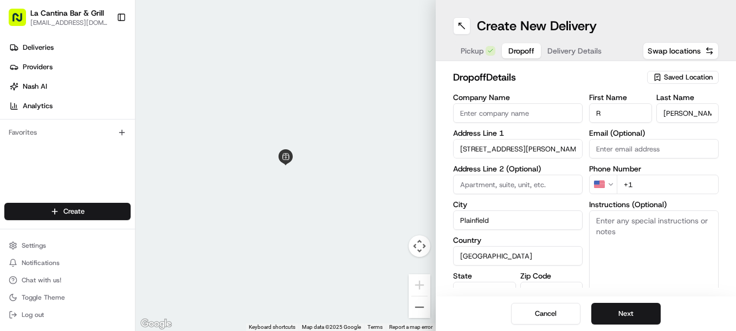
type input "21 Snake Meadow Hill Road"
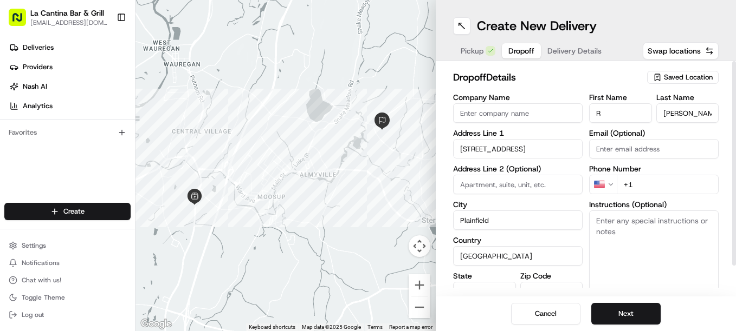
drag, startPoint x: 496, startPoint y: 219, endPoint x: 456, endPoint y: 222, distance: 40.7
click at [456, 222] on input "Plainfield" at bounding box center [517, 220] width 129 height 19
click at [510, 225] on input "Plainfield" at bounding box center [517, 220] width 129 height 19
click at [530, 246] on input "[GEOGRAPHIC_DATA]" at bounding box center [517, 255] width 129 height 19
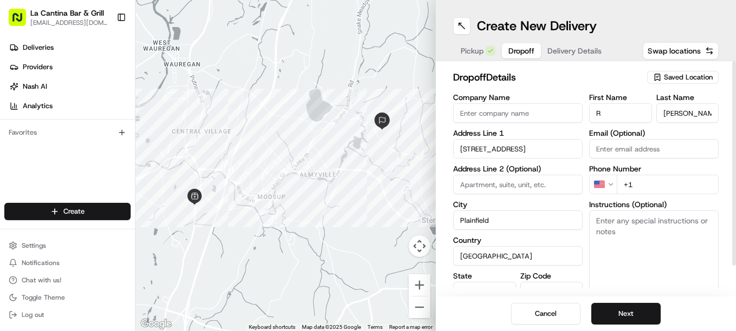
click at [619, 262] on textarea "Instructions (Optional)" at bounding box center [653, 251] width 129 height 81
click at [545, 276] on label "Zip Code" at bounding box center [551, 276] width 63 height 8
click at [545, 282] on input "06354" at bounding box center [551, 291] width 63 height 19
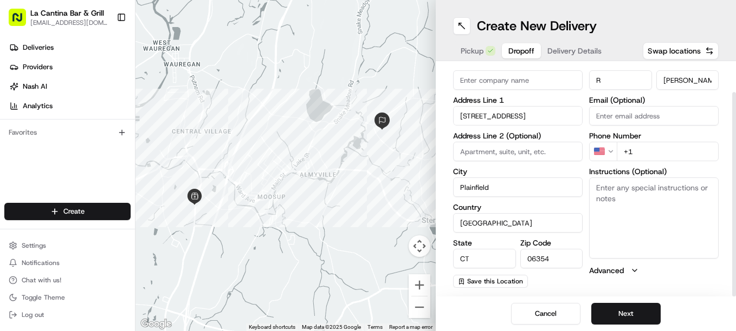
click at [638, 153] on input "+1" at bounding box center [667, 151] width 102 height 19
type input "+1 401 640 9146"
click at [623, 314] on button "Next" at bounding box center [625, 314] width 69 height 22
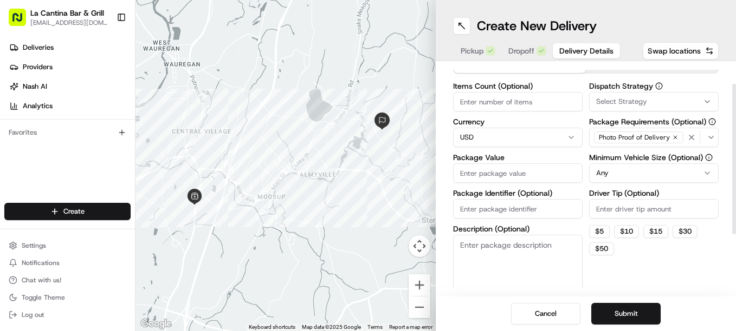
click at [503, 105] on input "Items Count (Optional)" at bounding box center [517, 101] width 129 height 19
type input "2"
click at [705, 101] on icon "button" at bounding box center [707, 101] width 9 height 9
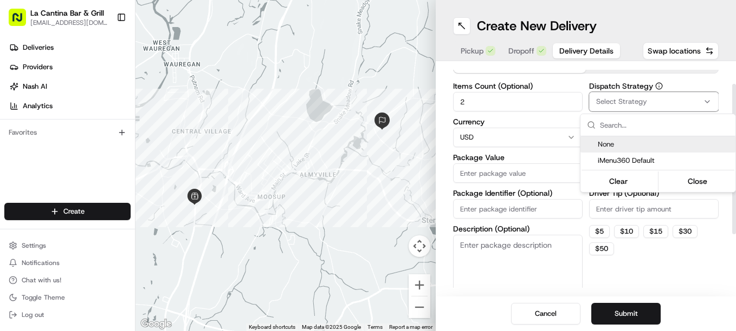
click at [705, 101] on icon "button" at bounding box center [707, 101] width 9 height 9
click at [703, 104] on icon "button" at bounding box center [707, 101] width 9 height 9
click at [514, 174] on html "La Cantina Bar & Grill lacantinabargrill@gmail.com Toggle Sidebar Deliveries Pr…" at bounding box center [368, 165] width 736 height 331
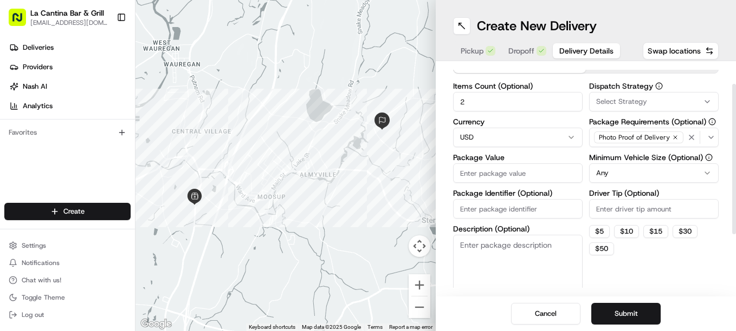
click at [528, 176] on input "Package Value" at bounding box center [517, 173] width 129 height 19
type input "34.96"
click at [643, 210] on input "Driver Tip (Optional)" at bounding box center [653, 208] width 129 height 19
click at [622, 213] on input "4.35" at bounding box center [653, 208] width 129 height 19
type input "4.35"
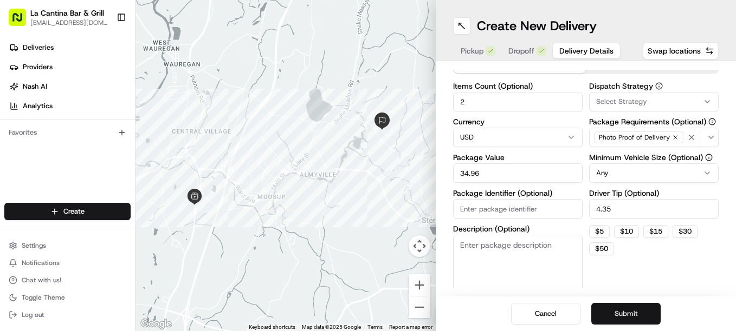
click at [638, 316] on button "Submit" at bounding box center [625, 314] width 69 height 22
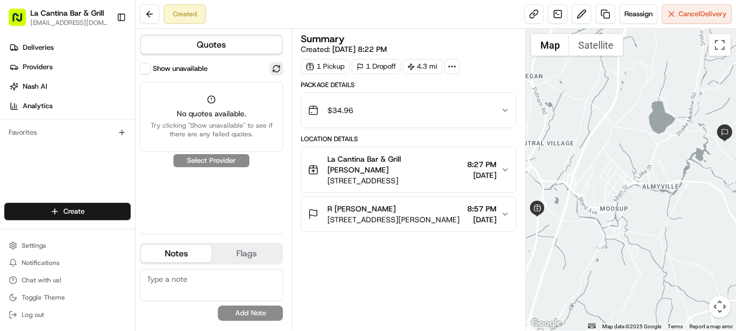
click at [279, 68] on button at bounding box center [276, 68] width 13 height 13
click at [278, 66] on button at bounding box center [276, 68] width 13 height 13
click at [147, 70] on button "Show unavailable" at bounding box center [145, 68] width 11 height 11
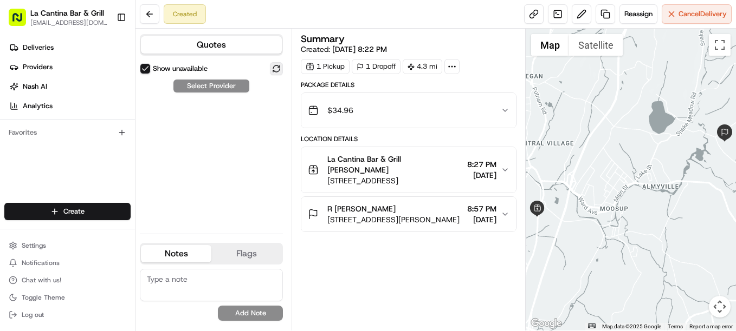
click at [277, 68] on button at bounding box center [276, 68] width 13 height 13
click at [144, 69] on button "Show unavailable" at bounding box center [145, 68] width 11 height 11
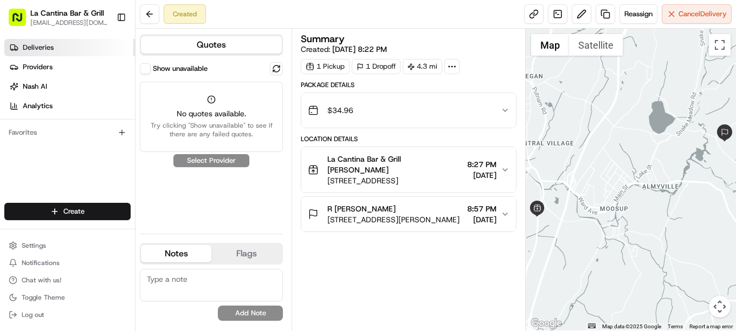
click at [57, 49] on link "Deliveries" at bounding box center [69, 47] width 131 height 17
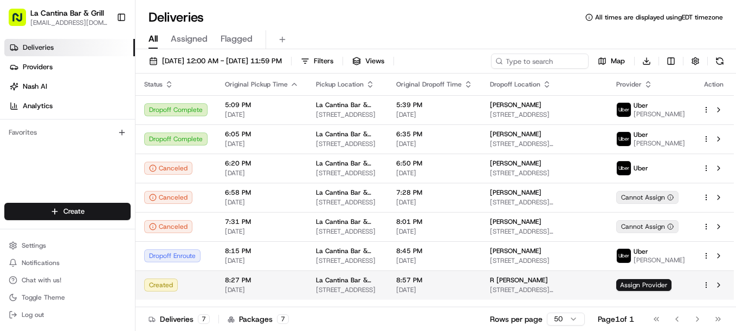
click at [706, 288] on html "La Cantina Bar & Grill lacantinabargrill@gmail.com Toggle Sidebar Deliveries Pr…" at bounding box center [368, 165] width 736 height 331
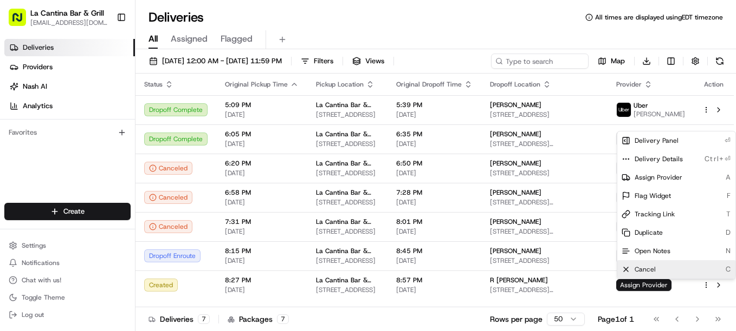
click at [694, 271] on div "Cancel C" at bounding box center [676, 270] width 118 height 18
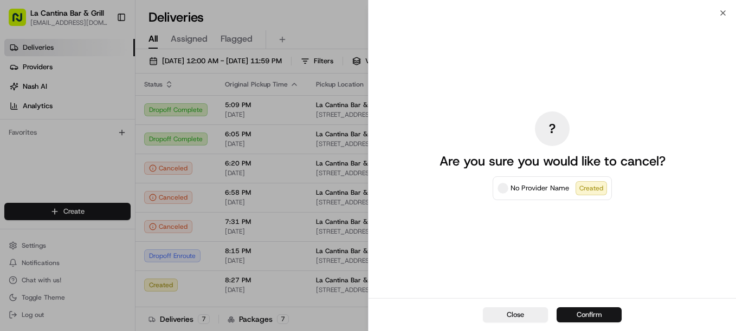
click at [570, 313] on button "Confirm" at bounding box center [588, 315] width 65 height 15
